Goal: Task Accomplishment & Management: Use online tool/utility

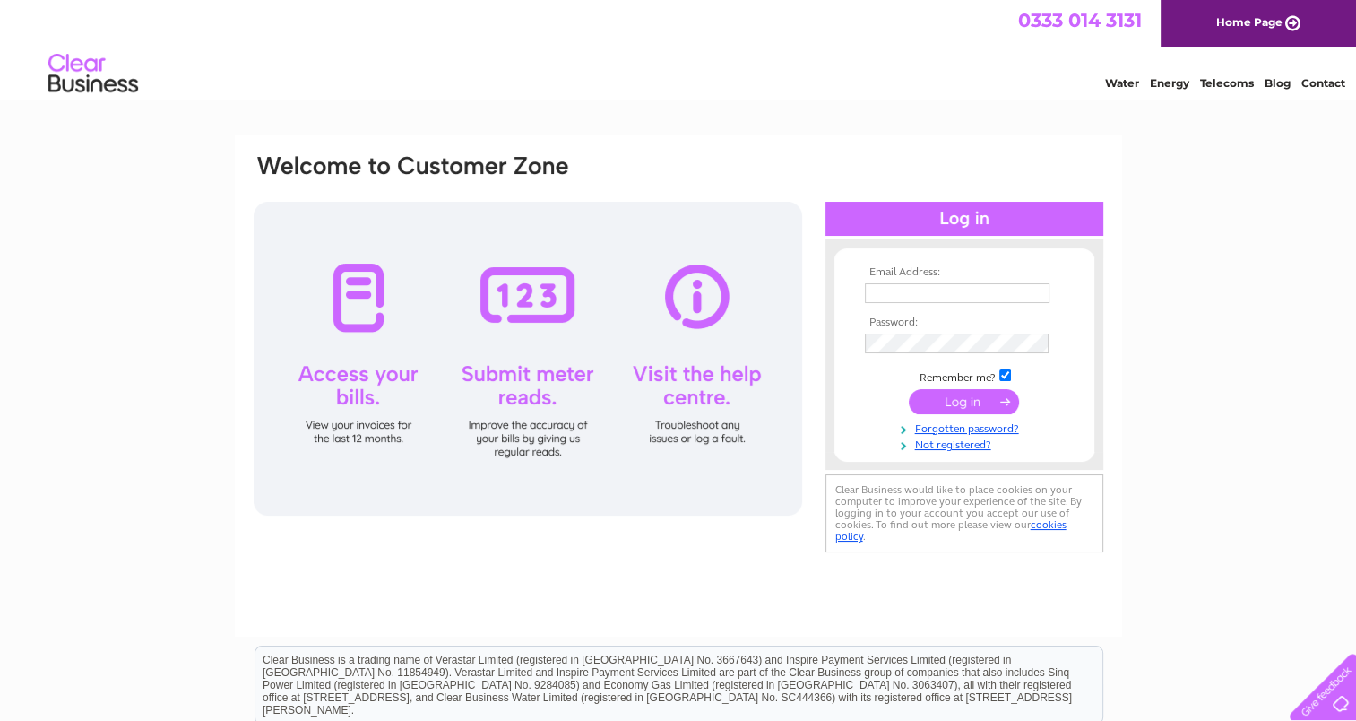
type input "alex_nocton@yahoo.co.uk"
click at [951, 398] on input "submit" at bounding box center [964, 401] width 110 height 25
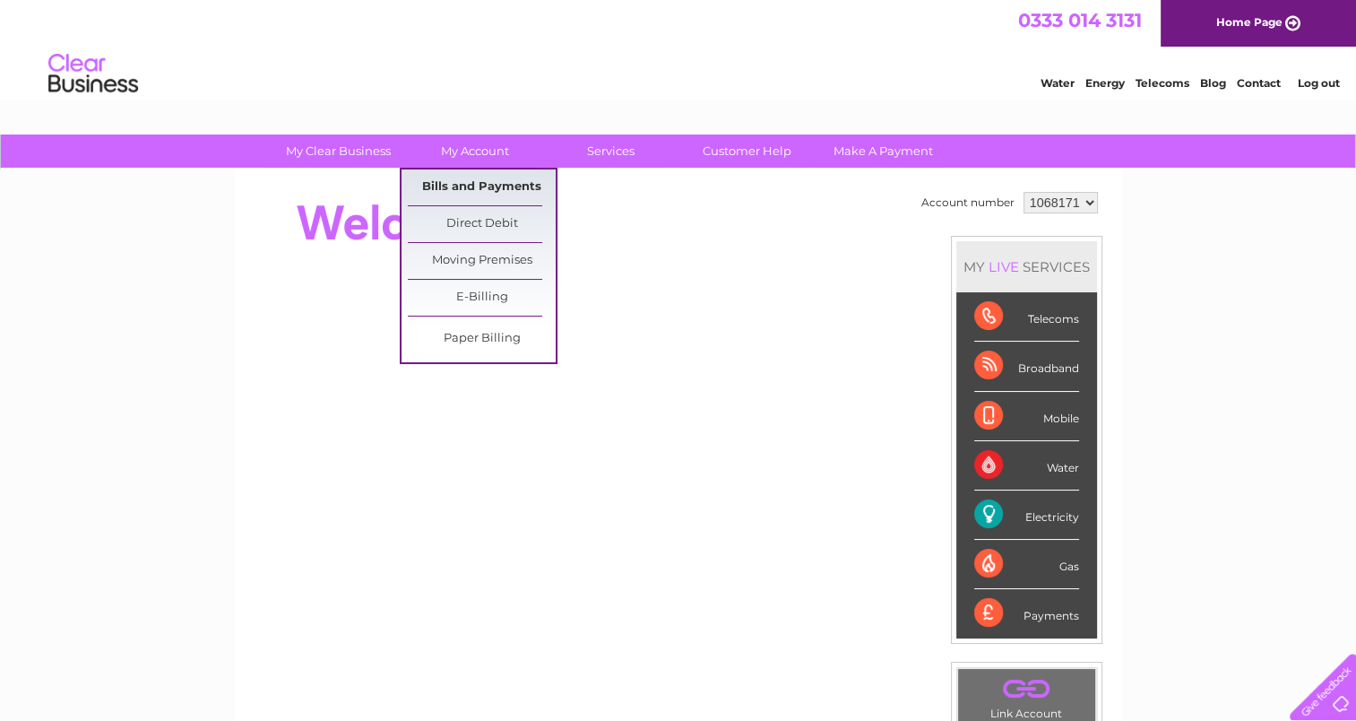
click at [473, 184] on link "Bills and Payments" at bounding box center [482, 187] width 148 height 36
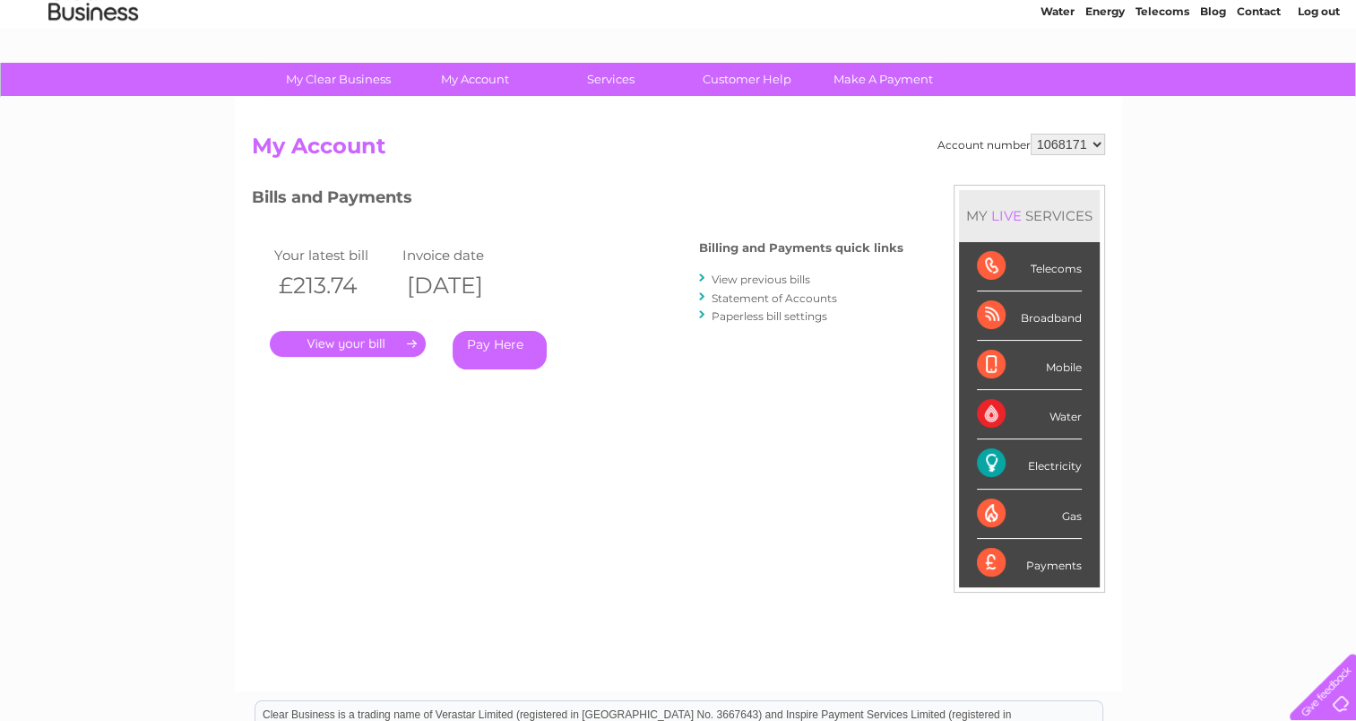
scroll to position [108, 0]
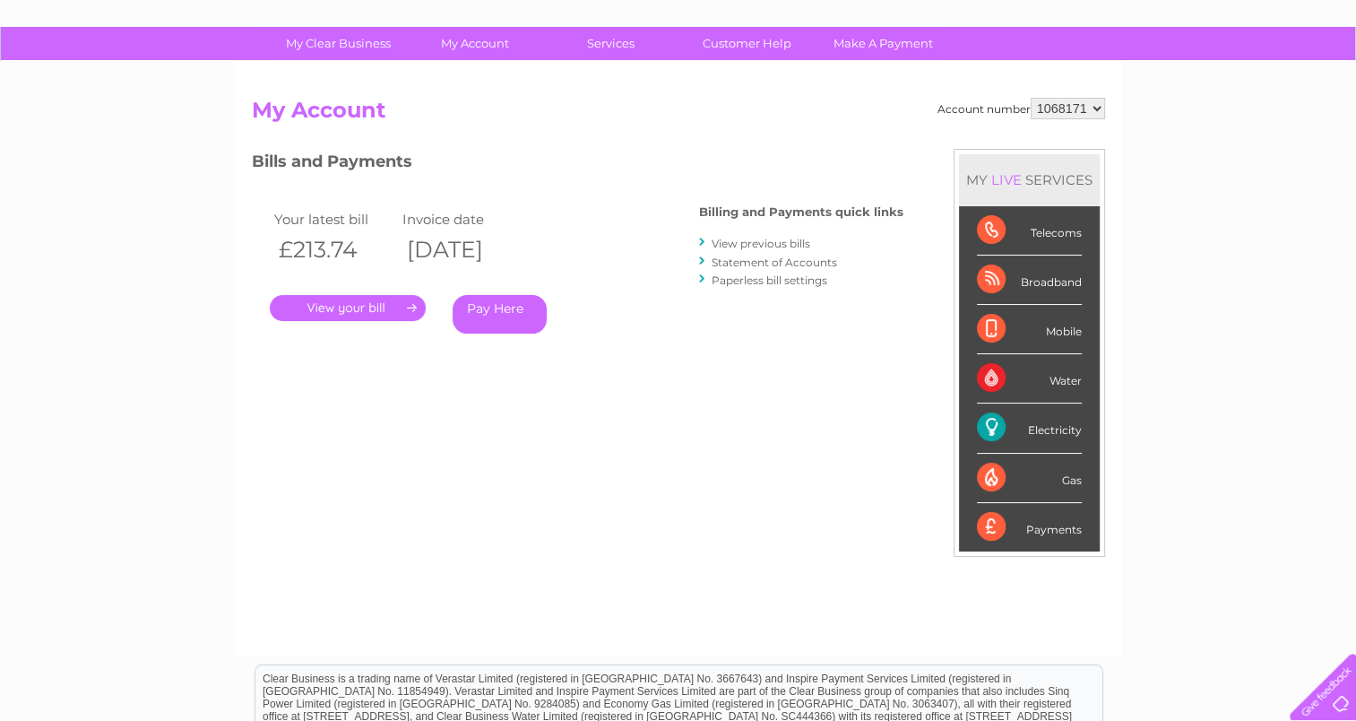
click at [410, 307] on link "." at bounding box center [348, 308] width 156 height 26
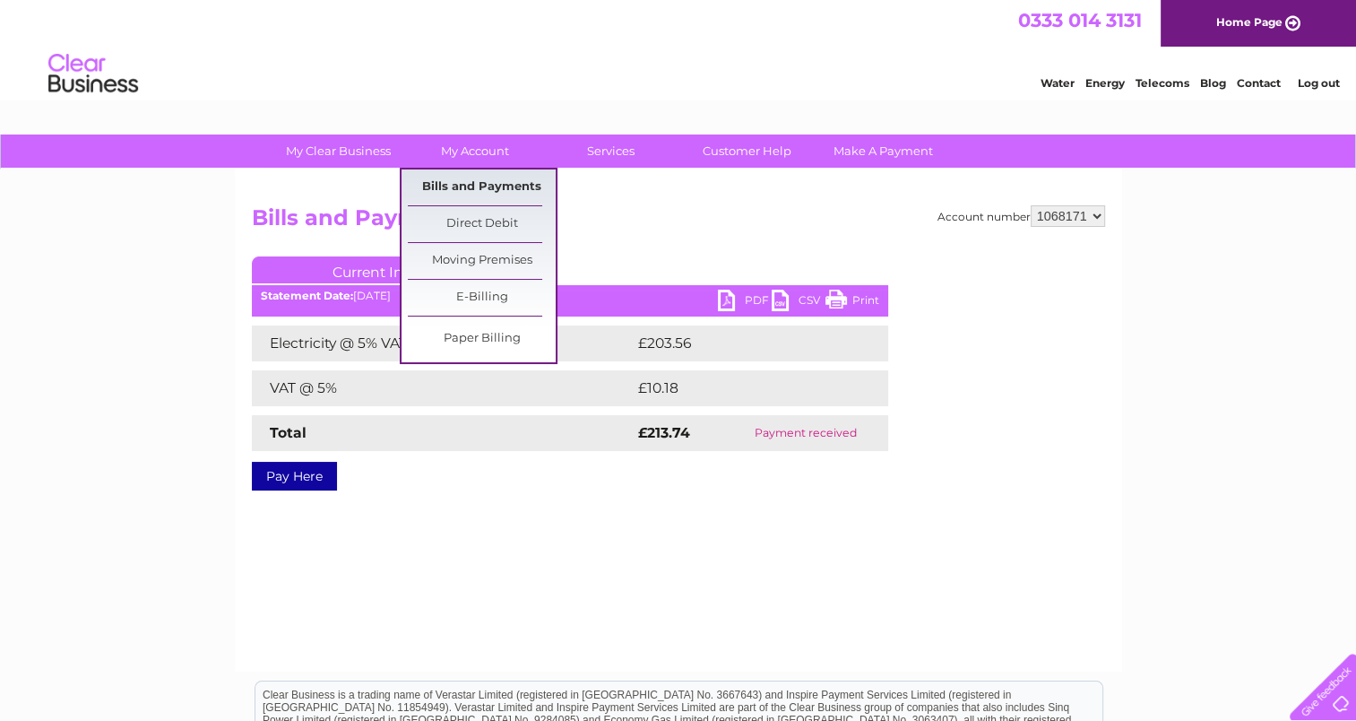
click at [467, 183] on link "Bills and Payments" at bounding box center [482, 187] width 148 height 36
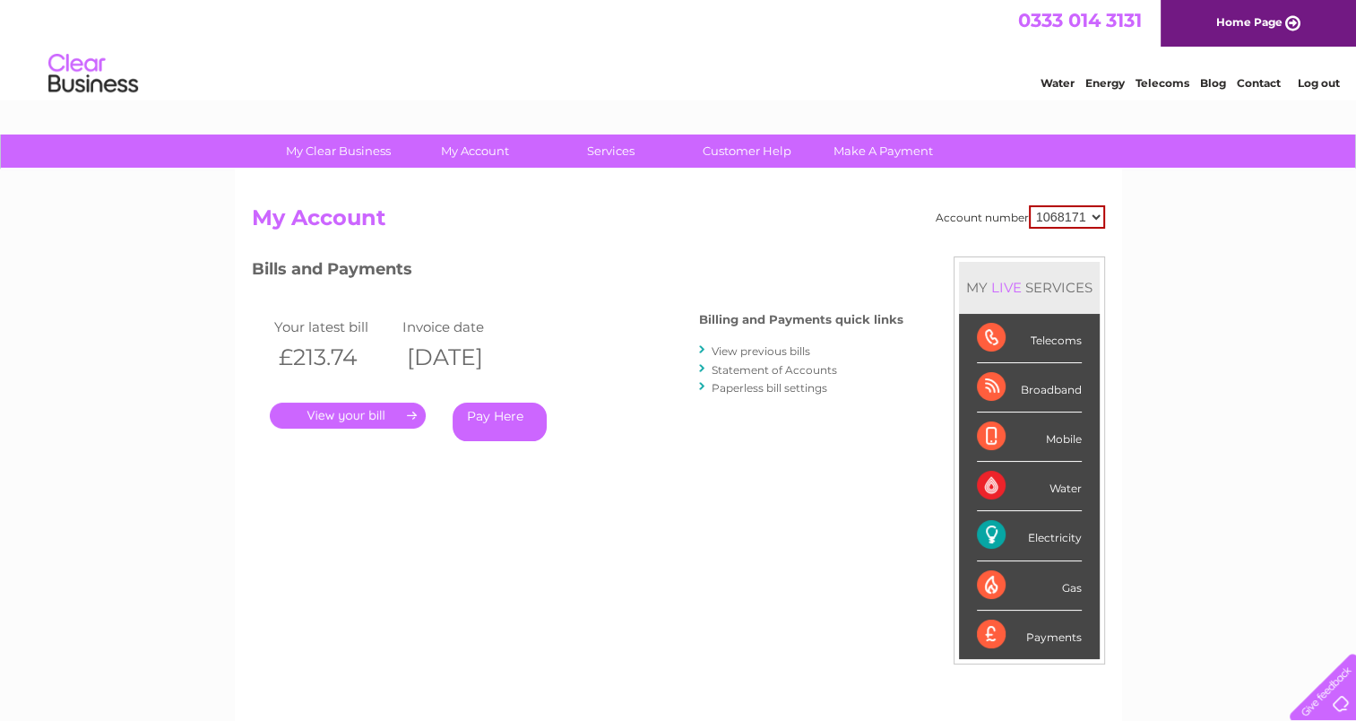
click at [1093, 215] on select "1068171" at bounding box center [1067, 216] width 76 height 23
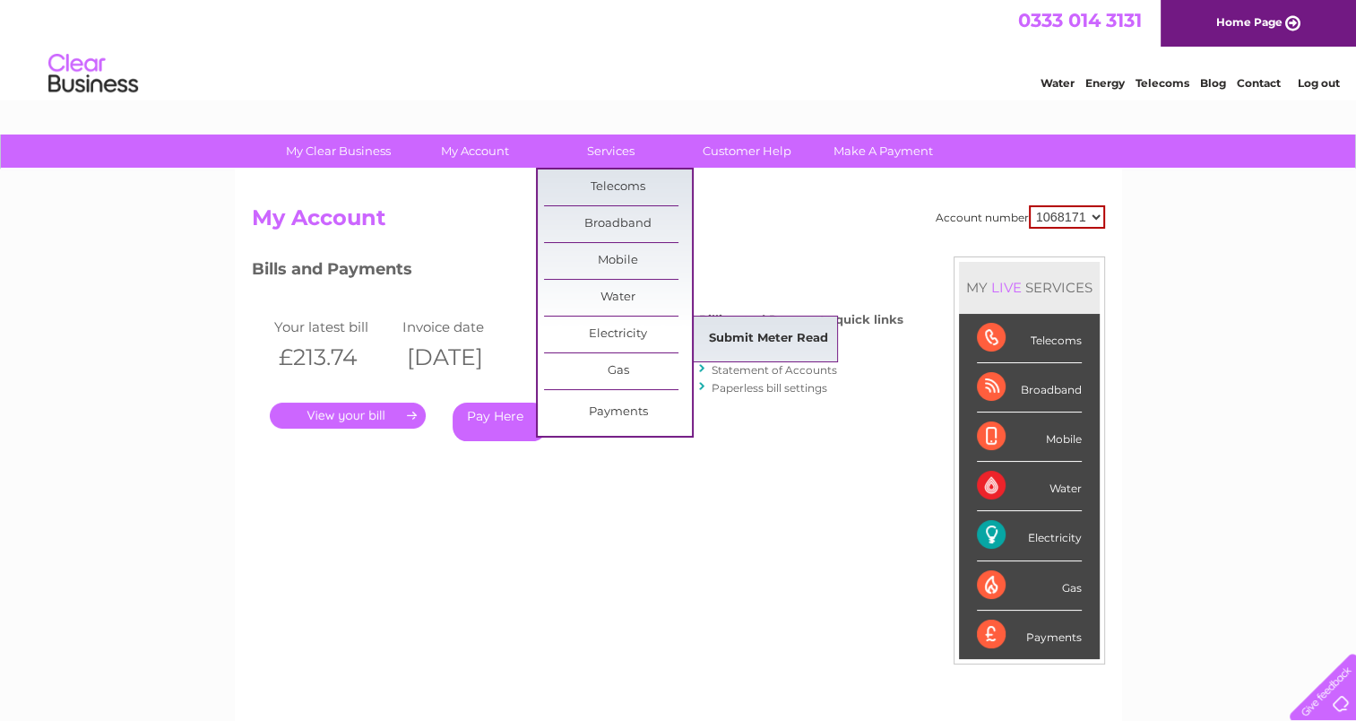
click at [756, 331] on link "Submit Meter Read" at bounding box center [769, 339] width 148 height 36
